Goal: Task Accomplishment & Management: Manage account settings

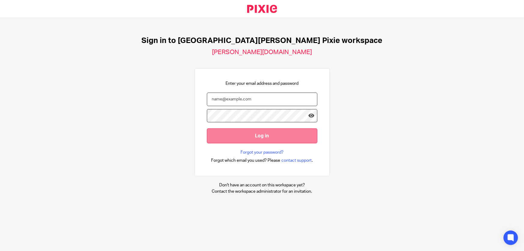
type input "ben.moffat@douglassgrange.co.uk"
click at [237, 134] on input "Log in" at bounding box center [262, 135] width 111 height 15
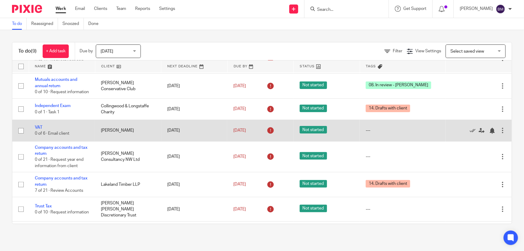
scroll to position [73, 0]
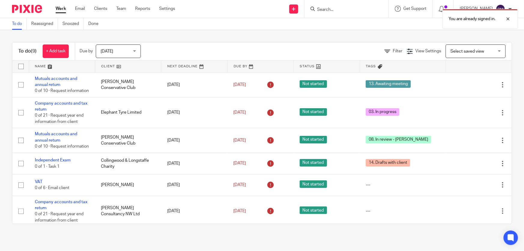
click at [129, 53] on span "[DATE]" at bounding box center [117, 51] width 32 height 13
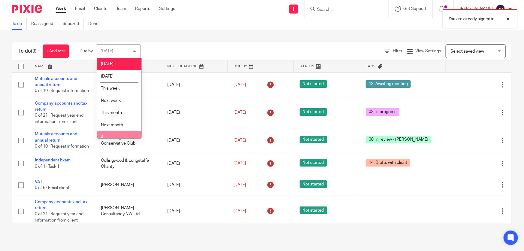
drag, startPoint x: 119, startPoint y: 64, endPoint x: 113, endPoint y: 138, distance: 74.4
click at [113, 138] on ul "Today Tomorrow This week Next week This month Next month All" at bounding box center [119, 98] width 44 height 80
click at [113, 136] on li "All" at bounding box center [119, 137] width 44 height 12
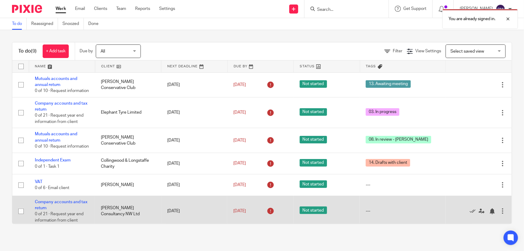
scroll to position [73, 0]
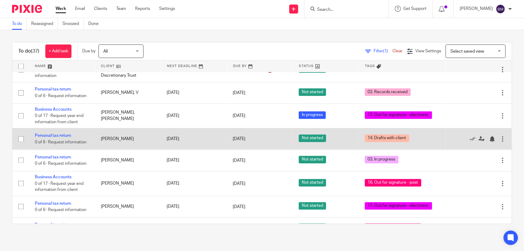
scroll to position [601, 0]
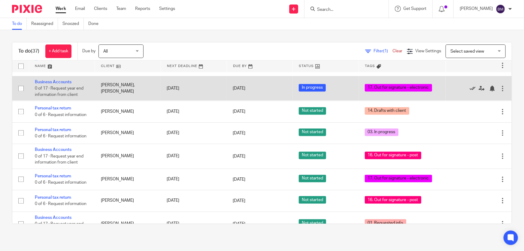
click at [470, 87] on icon at bounding box center [473, 89] width 6 height 6
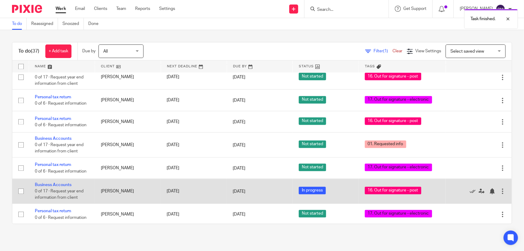
scroll to position [683, 0]
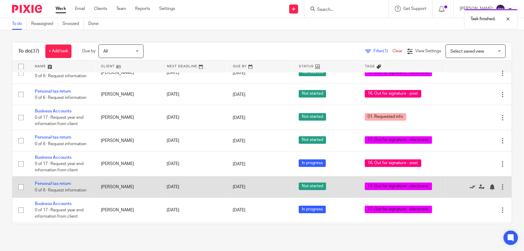
click at [470, 184] on icon at bounding box center [473, 187] width 6 height 6
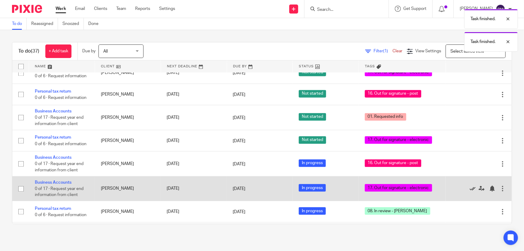
click at [470, 185] on icon at bounding box center [473, 188] width 6 height 6
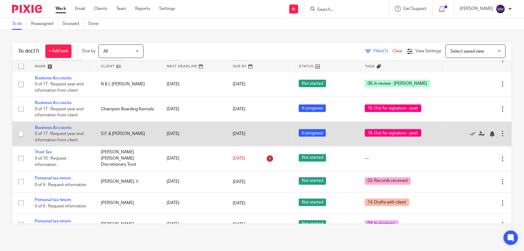
scroll to position [457, 0]
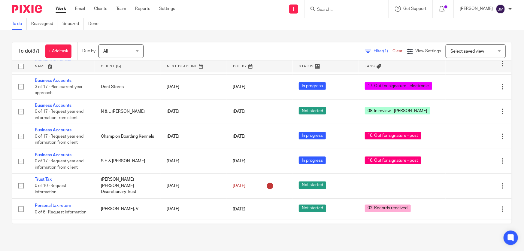
click at [359, 68] on th "Tags" at bounding box center [402, 66] width 87 height 12
click at [365, 65] on span "Tags" at bounding box center [370, 66] width 10 height 3
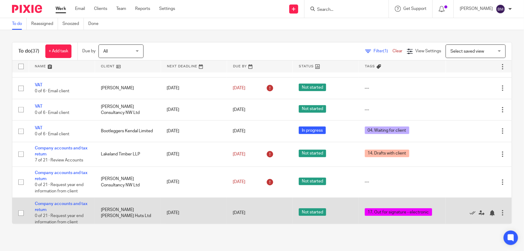
scroll to position [136, 0]
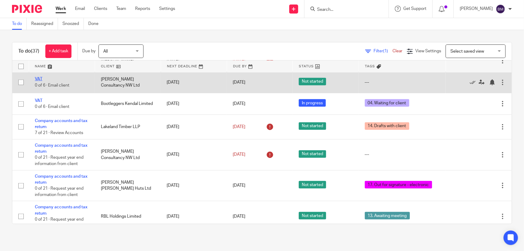
click at [40, 78] on link "VAT" at bounding box center [39, 79] width 8 height 4
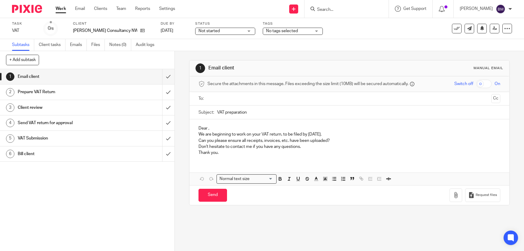
click at [279, 33] on span "No tags selected" at bounding box center [288, 31] width 45 height 6
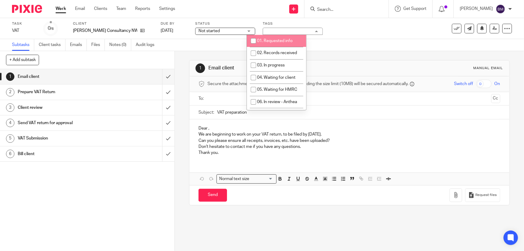
click at [286, 41] on span "01. Requested info" at bounding box center [274, 41] width 35 height 4
checkbox input "true"
click at [357, 11] on input "Search" at bounding box center [344, 9] width 54 height 5
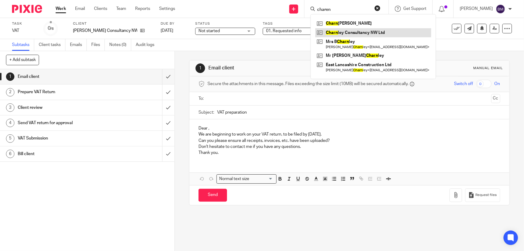
type input "charen"
click at [366, 30] on link at bounding box center [373, 32] width 116 height 9
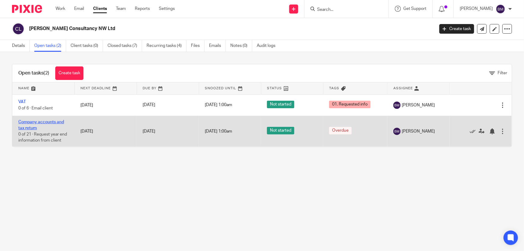
click at [45, 123] on link "Company accounts and tax return" at bounding box center [41, 125] width 46 height 10
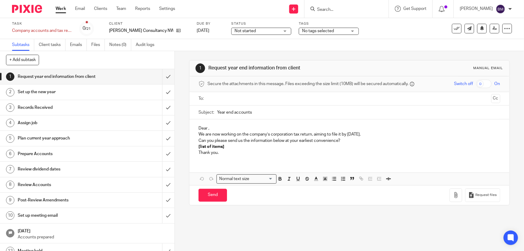
click at [306, 27] on div "Tags No tags selected 01. Requested info 02. Records received 03. In progress 0…" at bounding box center [329, 28] width 60 height 14
click at [306, 31] on span "No tags selected" at bounding box center [318, 31] width 32 height 4
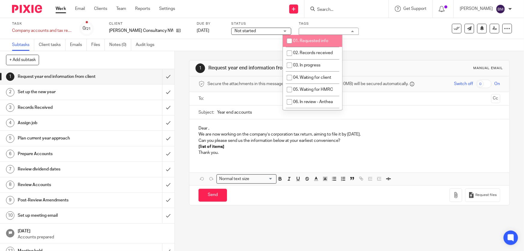
click at [312, 43] on li "01. Requested info" at bounding box center [312, 41] width 59 height 12
checkbox input "true"
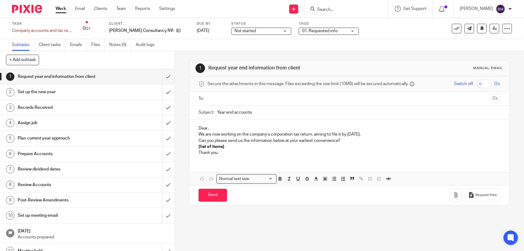
click at [60, 13] on div "Work Email Clients Team Reports Settings Work Email Clients Team Reports Settin…" at bounding box center [117, 9] width 135 height 18
click at [61, 9] on link "Work" at bounding box center [61, 9] width 11 height 6
